Goal: Information Seeking & Learning: Learn about a topic

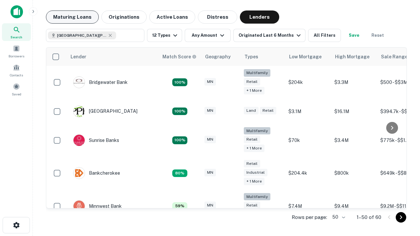
click at [72, 17] on button "Maturing Loans" at bounding box center [72, 16] width 53 height 13
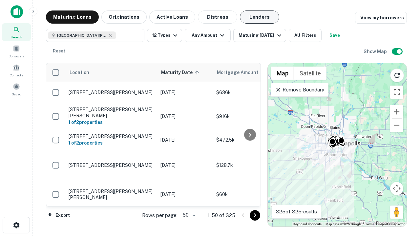
click at [259, 17] on button "Lenders" at bounding box center [259, 16] width 39 height 13
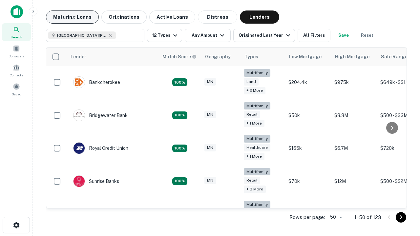
click at [72, 17] on button "Maturing Loans" at bounding box center [72, 16] width 53 height 13
